Goal: Navigation & Orientation: Find specific page/section

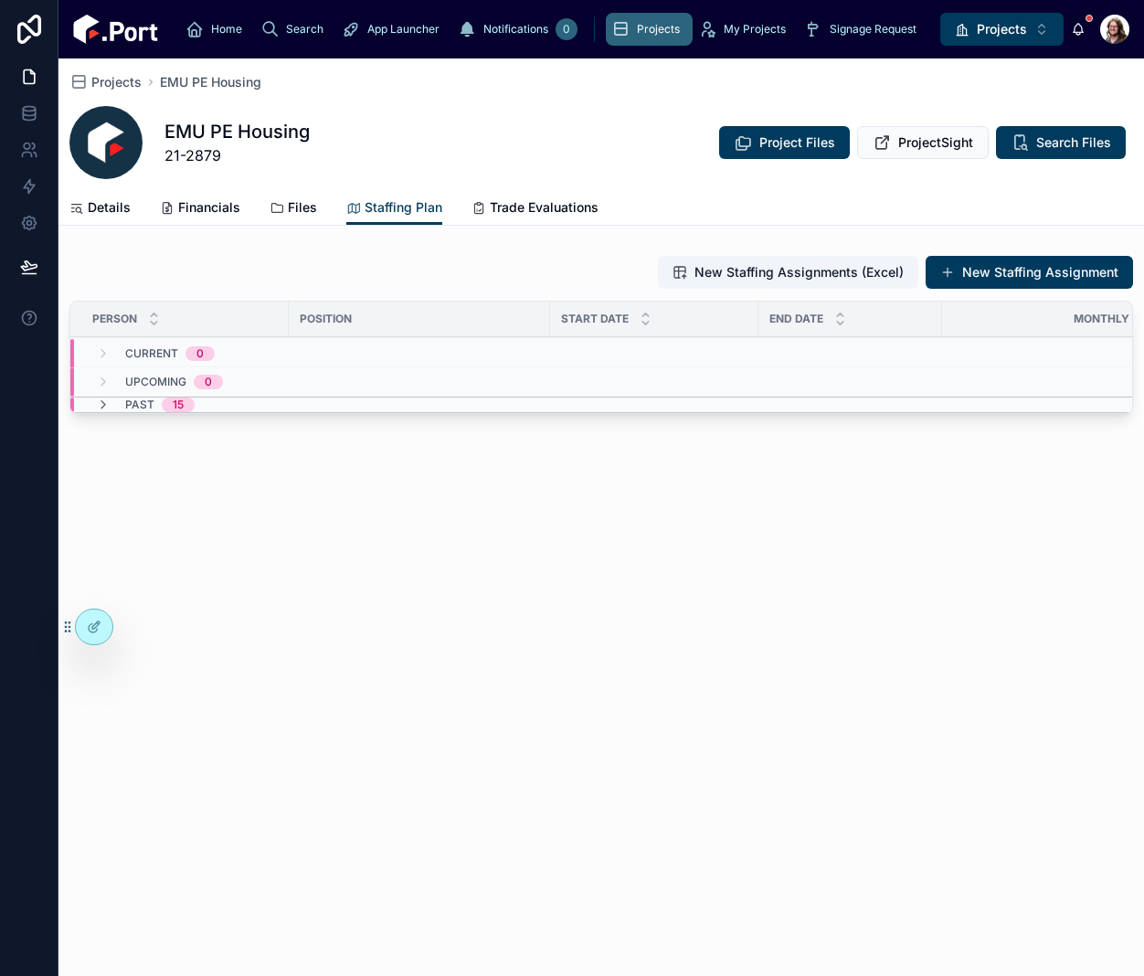
click at [291, 204] on span "Files" at bounding box center [302, 207] width 29 height 18
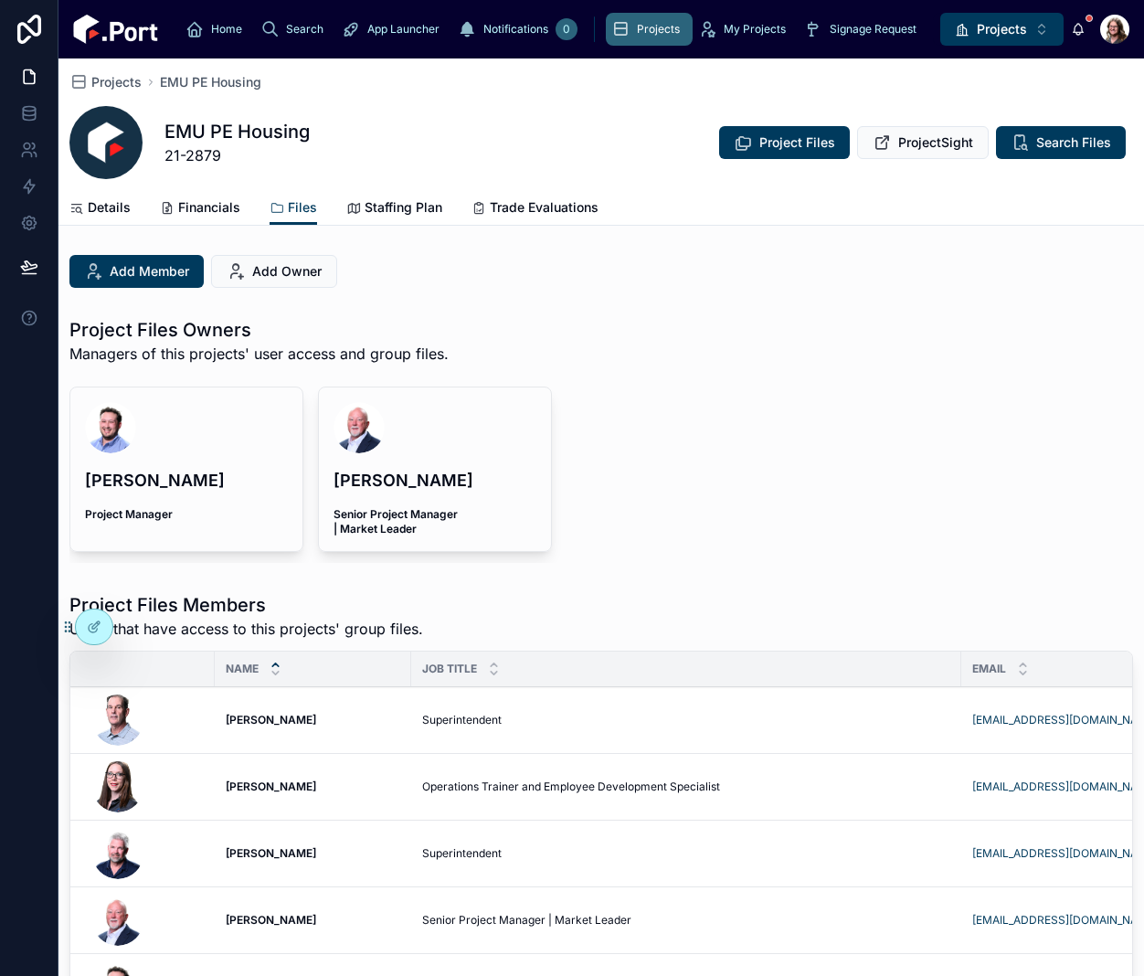
drag, startPoint x: 830, startPoint y: 237, endPoint x: 642, endPoint y: 388, distance: 241.0
click at [675, 341] on div "Project Files Owners Managers of this projects' user access and group files." at bounding box center [601, 346] width 1064 height 58
click at [92, 625] on icon at bounding box center [94, 627] width 15 height 15
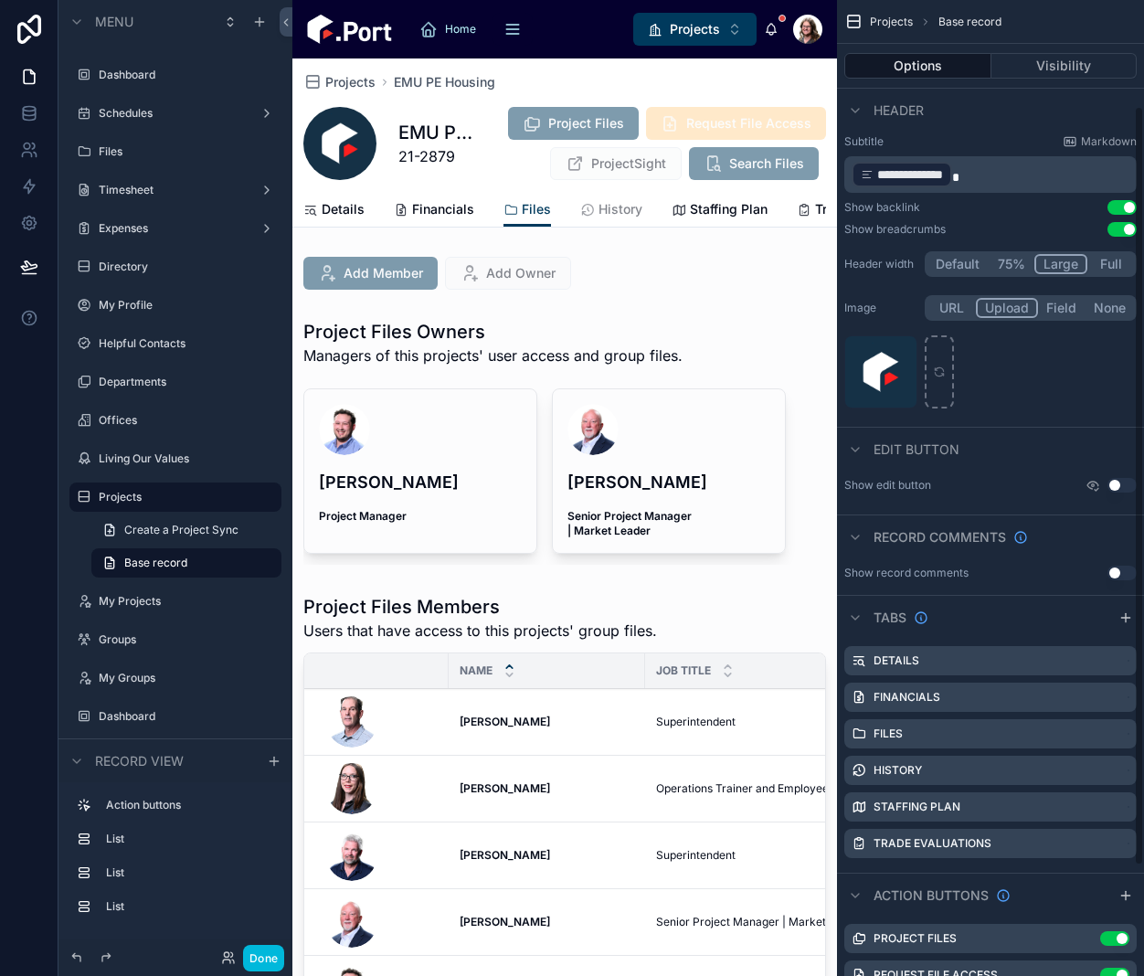
scroll to position [276, 0]
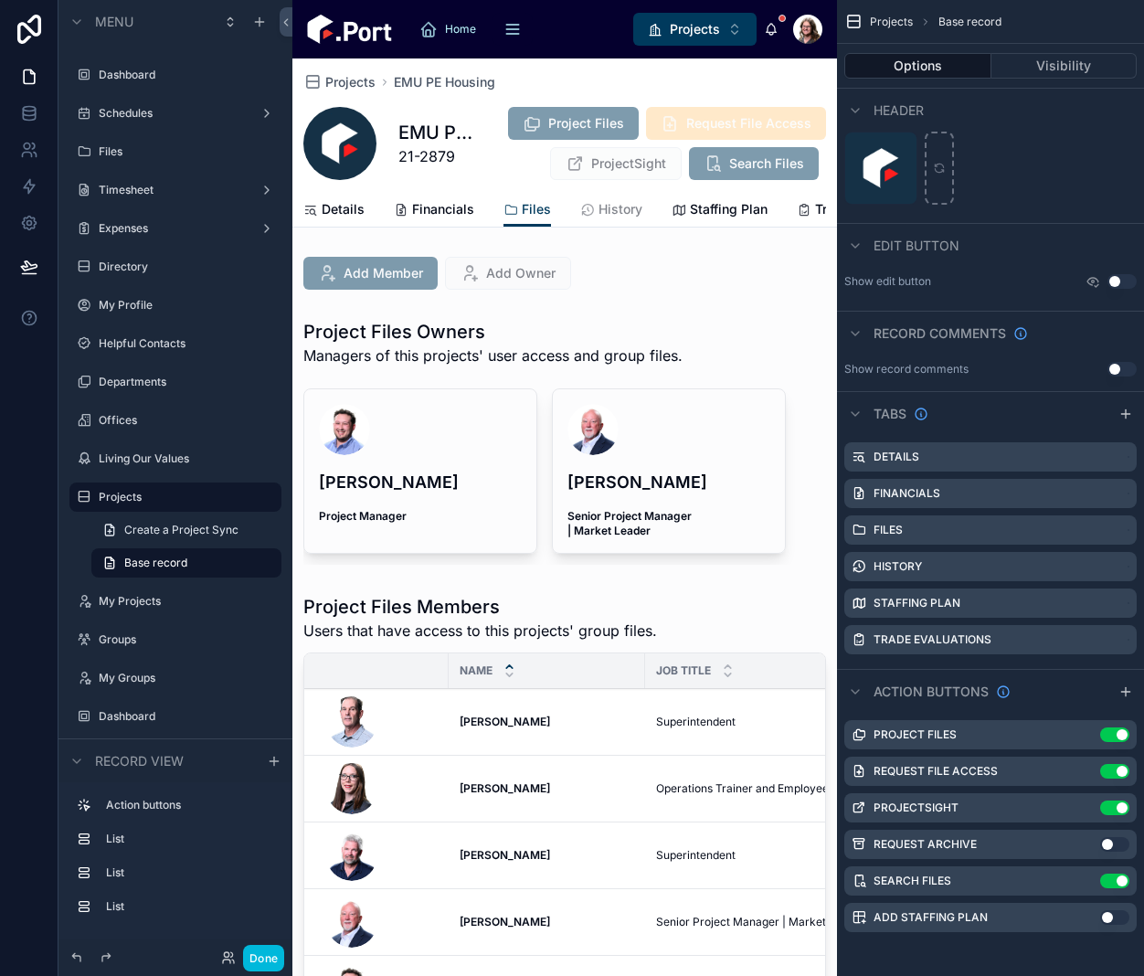
click at [0, 0] on icon "scrollable content" at bounding box center [0, 0] width 0 height 0
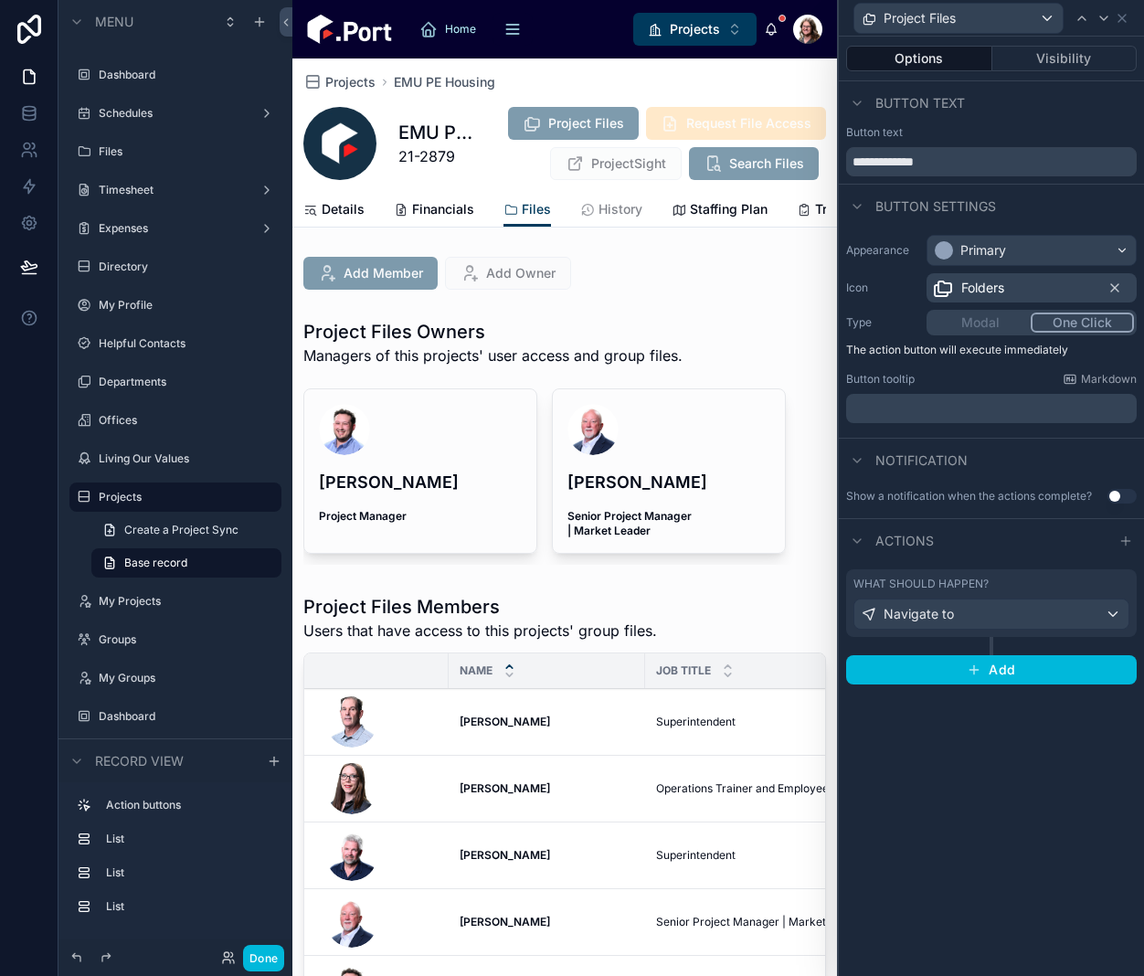
click at [1019, 58] on button "Visibility" at bounding box center [1064, 59] width 145 height 26
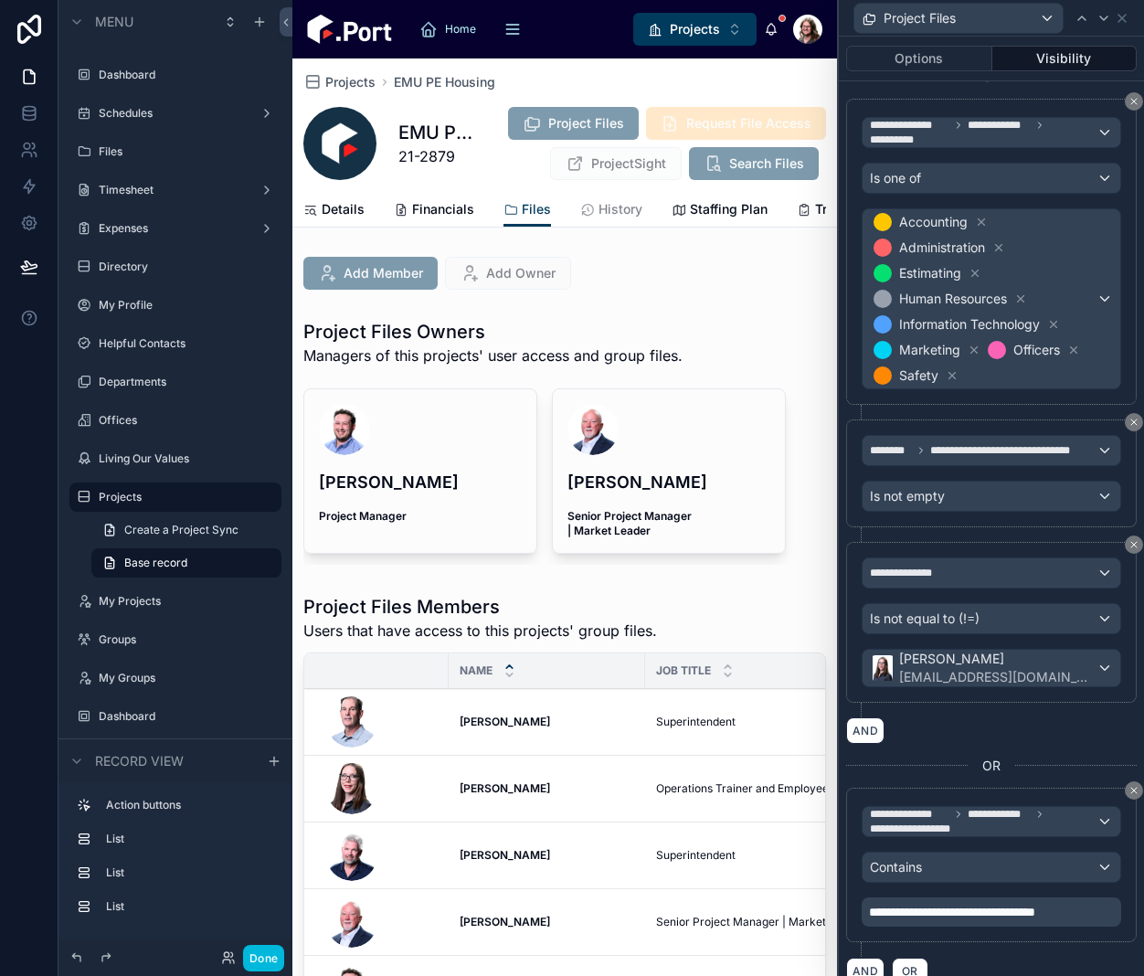
scroll to position [822, 0]
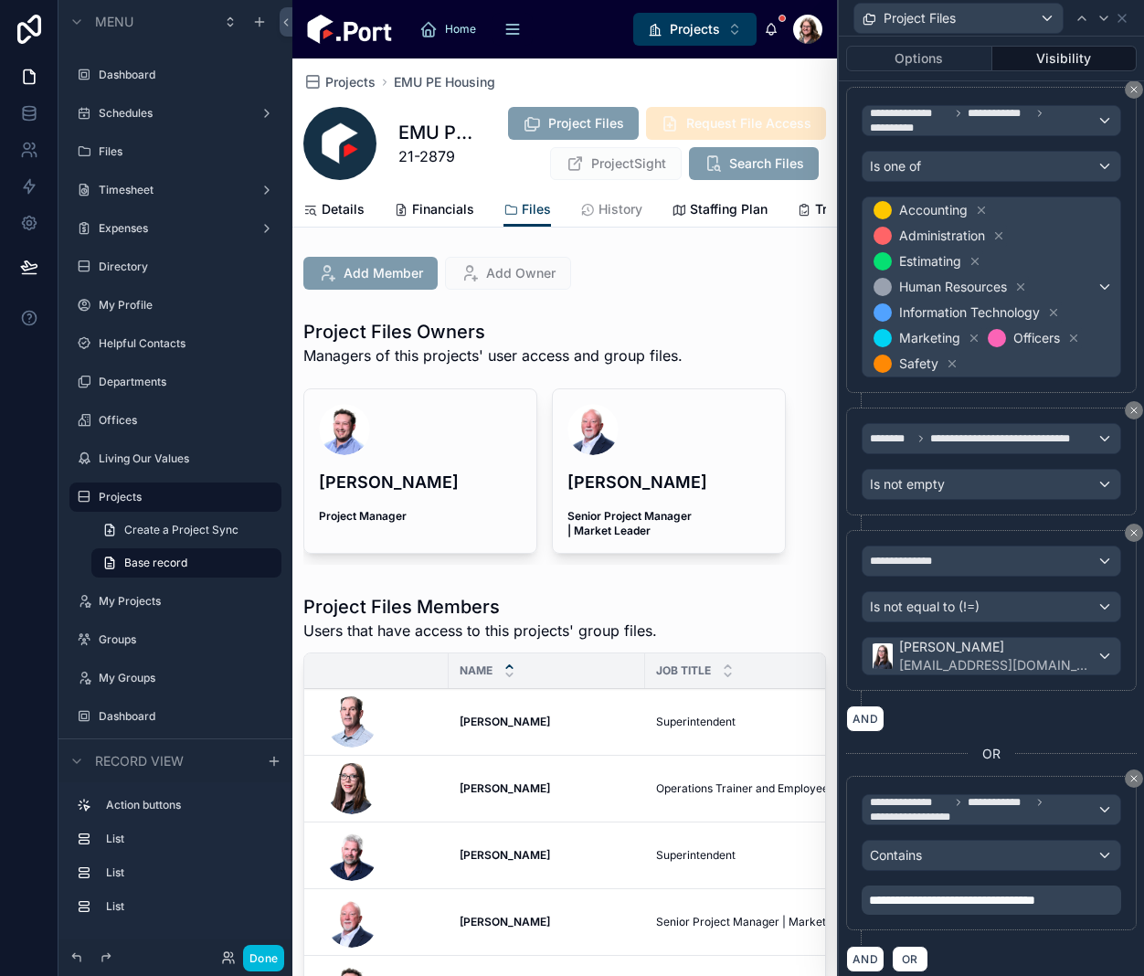
click at [365, 81] on span "Projects" at bounding box center [350, 82] width 50 height 18
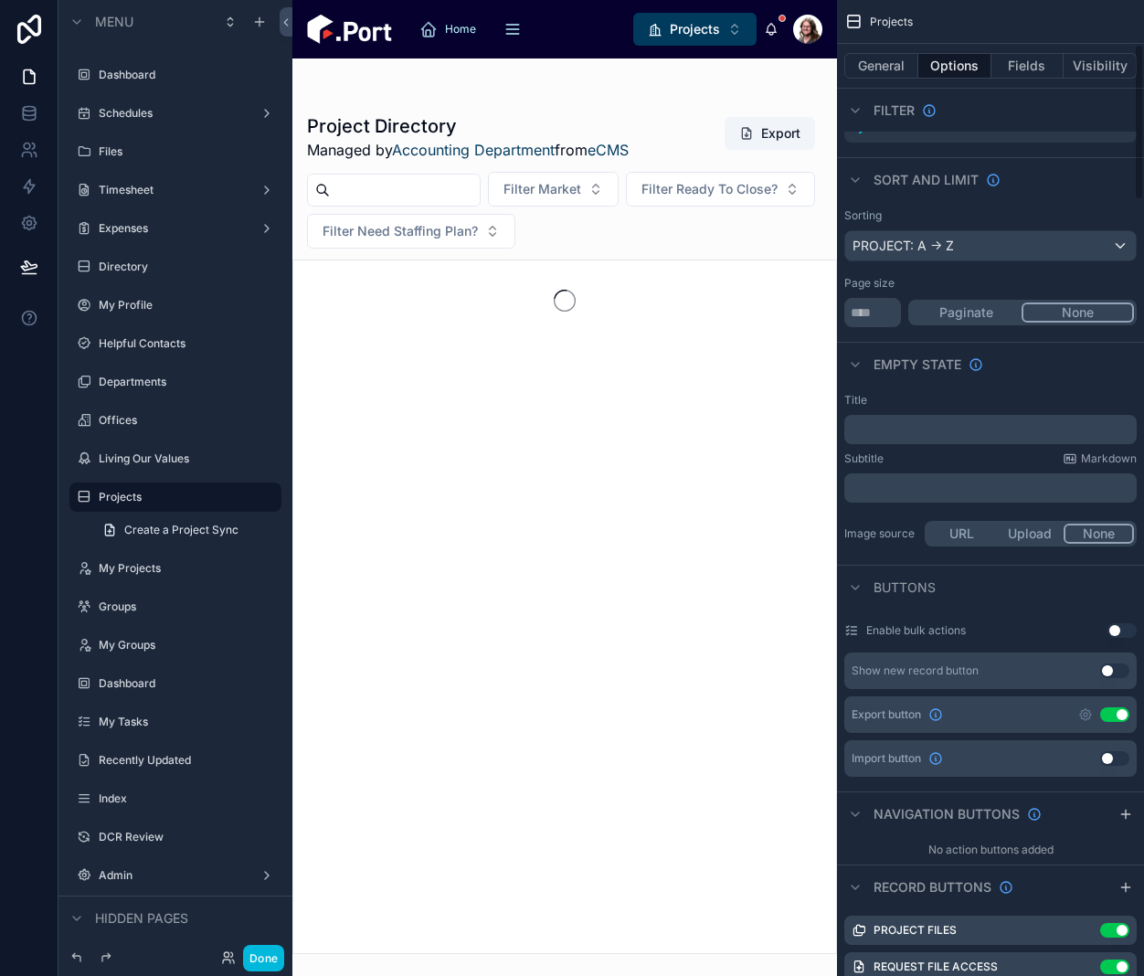
click at [263, 958] on button "Done" at bounding box center [263, 958] width 41 height 26
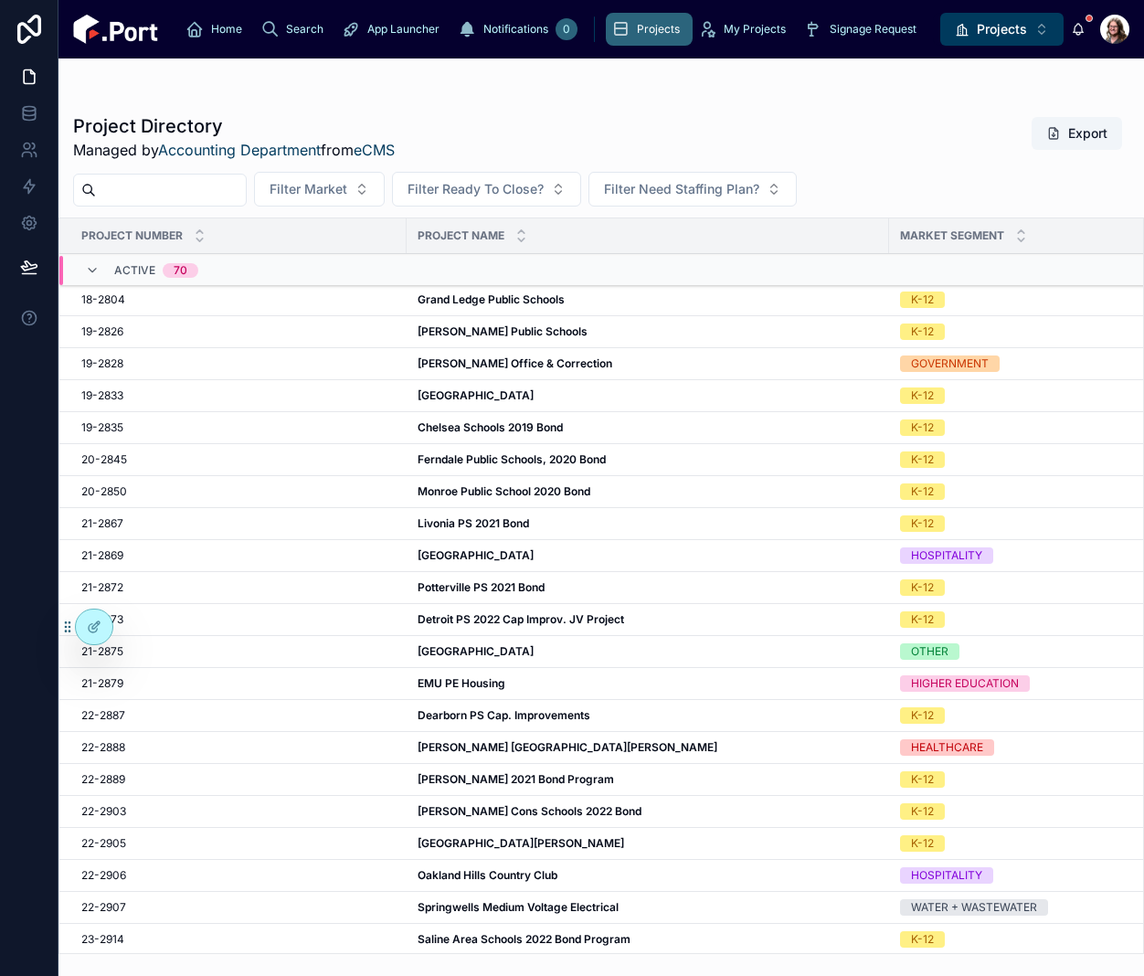
click at [605, 297] on div "Grand Ledge Public Schools [GEOGRAPHIC_DATA] Public Schools" at bounding box center [648, 299] width 461 height 15
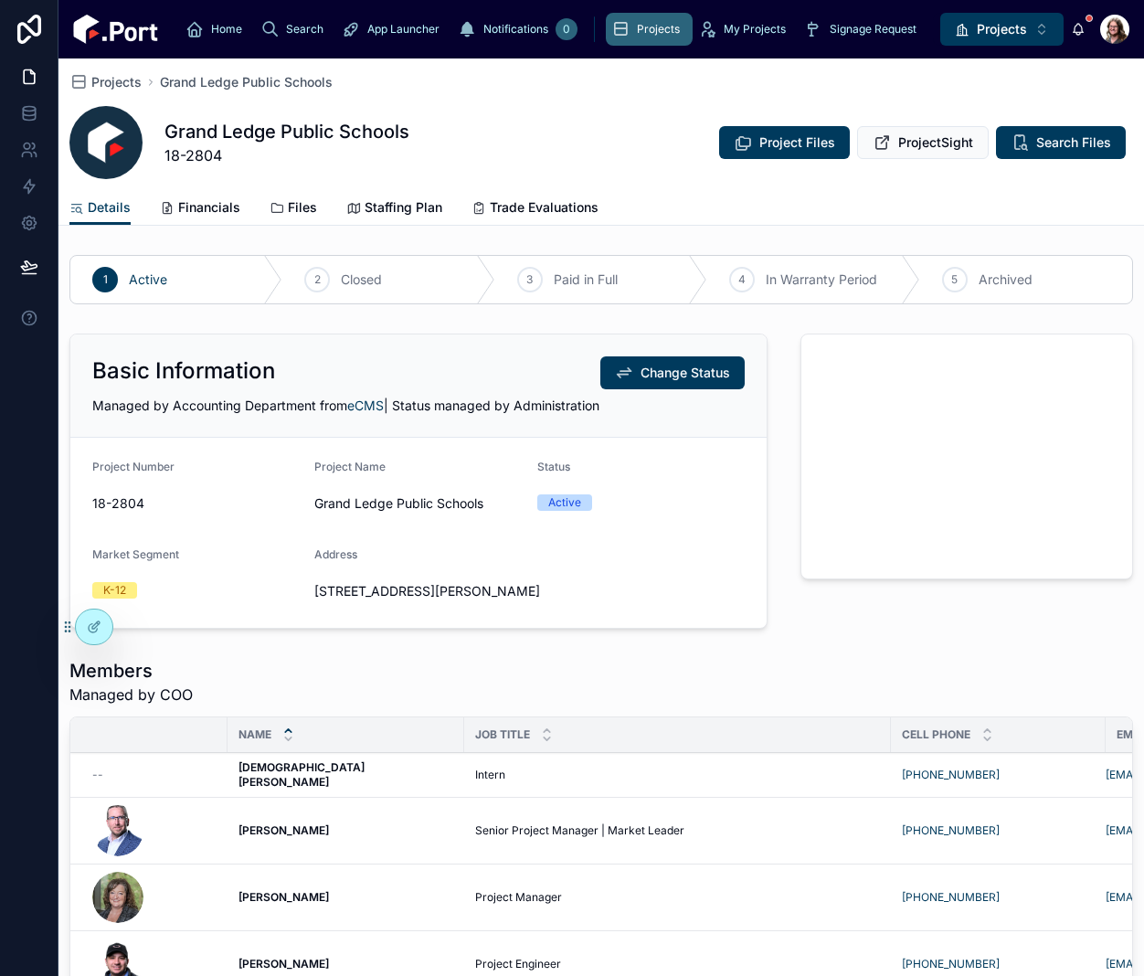
click at [298, 207] on span "Files" at bounding box center [302, 207] width 29 height 18
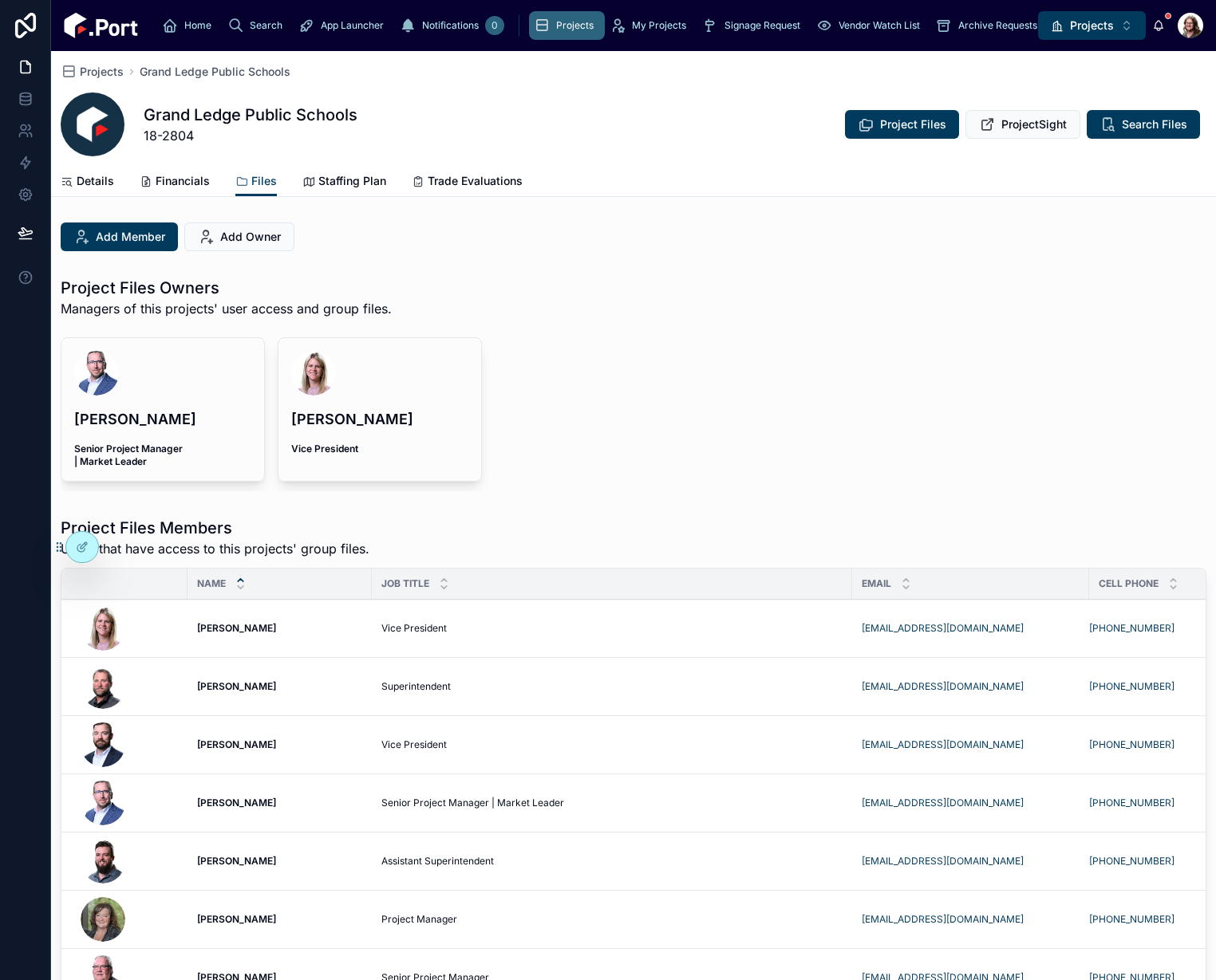
click at [724, 329] on div "Project Files Owners Managers of this projects' user access and group files. [P…" at bounding box center [633, 384] width 1145 height 215
click at [364, 515] on div "Project Files Members Users that have access to this projects' group files. Nam…" at bounding box center [633, 914] width 1164 height 807
